Goal: Task Accomplishment & Management: Manage account settings

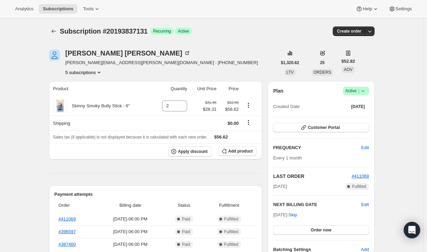
click at [93, 72] on button "5 subscriptions" at bounding box center [83, 72] width 37 height 7
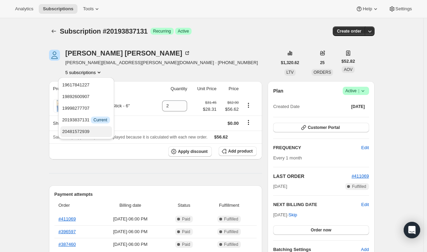
click at [85, 129] on span "20481572939" at bounding box center [75, 131] width 27 height 5
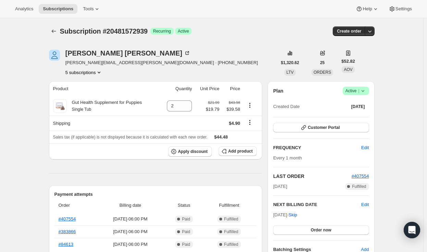
click at [95, 73] on button "5 subscriptions" at bounding box center [83, 72] width 37 height 7
click at [83, 109] on span "19998277707" at bounding box center [75, 108] width 27 height 5
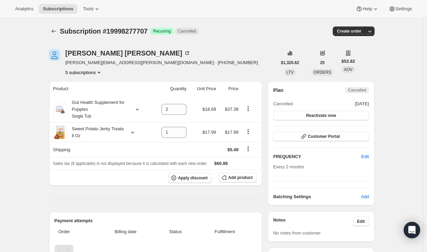
click at [97, 73] on icon "Product actions" at bounding box center [99, 72] width 7 height 7
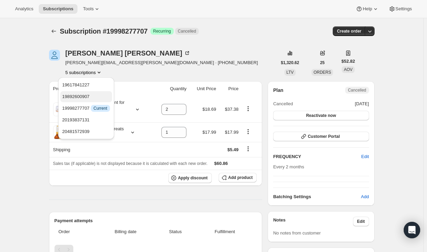
click at [93, 98] on span "19892600907" at bounding box center [86, 96] width 48 height 7
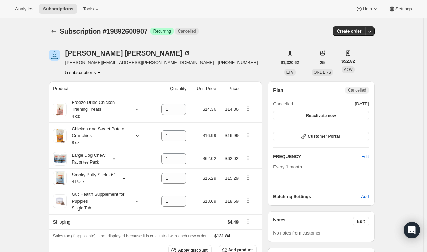
click at [100, 73] on icon "Product actions" at bounding box center [99, 73] width 3 height 2
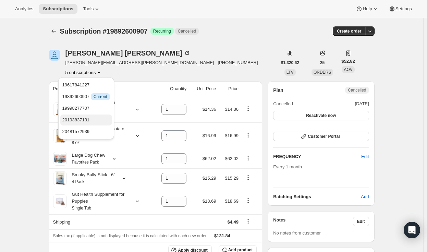
click at [91, 118] on span "20193837131" at bounding box center [86, 120] width 48 height 7
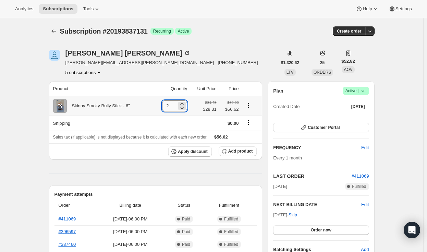
click at [177, 105] on input "2" at bounding box center [169, 105] width 15 height 11
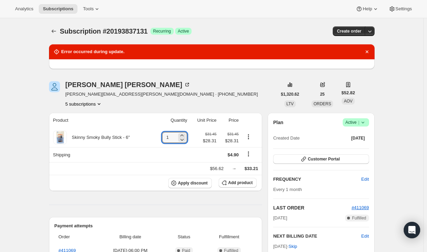
type input "1"
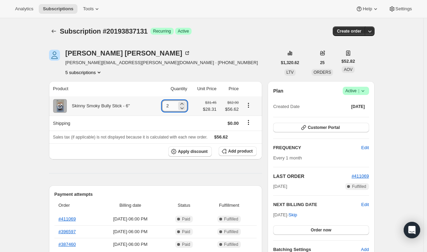
click at [175, 107] on input "2" at bounding box center [169, 105] width 15 height 11
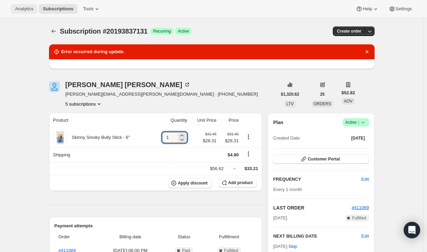
type input "1"
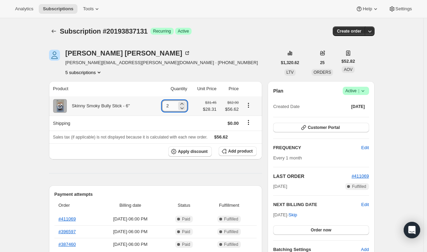
click at [177, 108] on input "2" at bounding box center [169, 105] width 15 height 11
click at [182, 108] on icon at bounding box center [182, 108] width 7 height 7
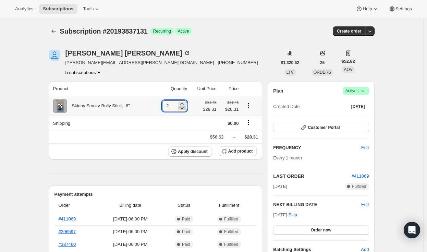
type input "1"
